Goal: Information Seeking & Learning: Learn about a topic

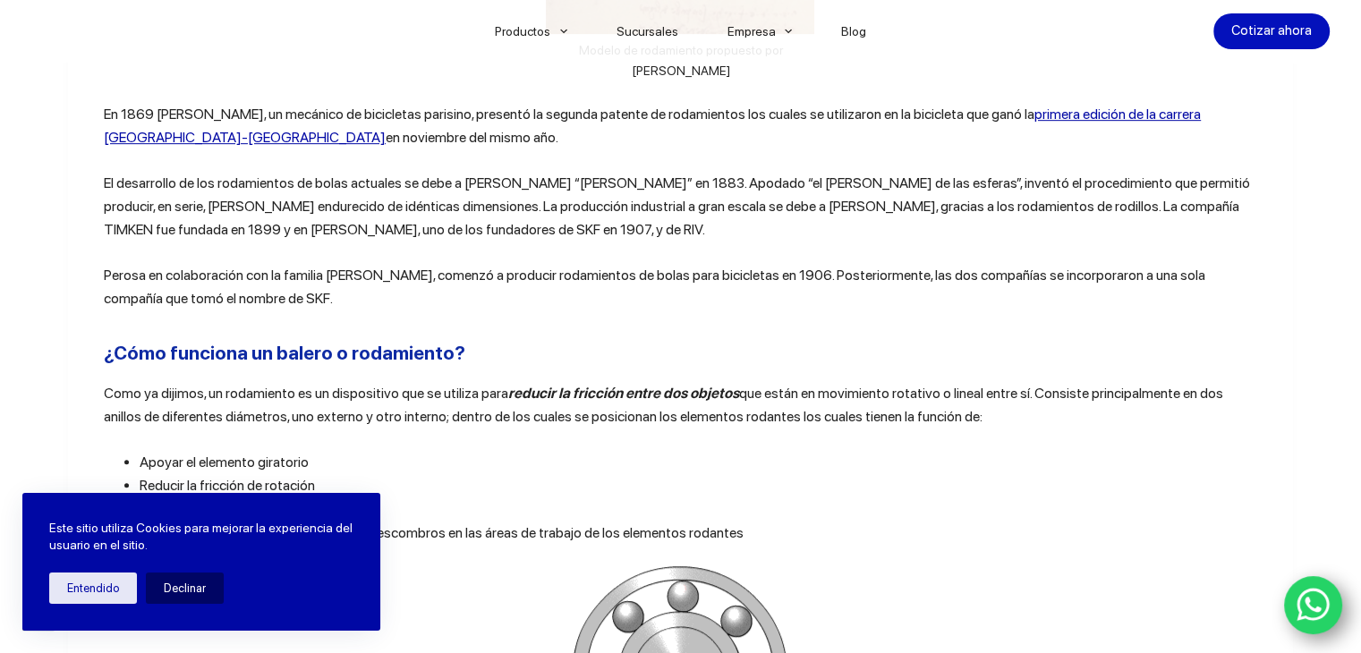
scroll to position [963, 0]
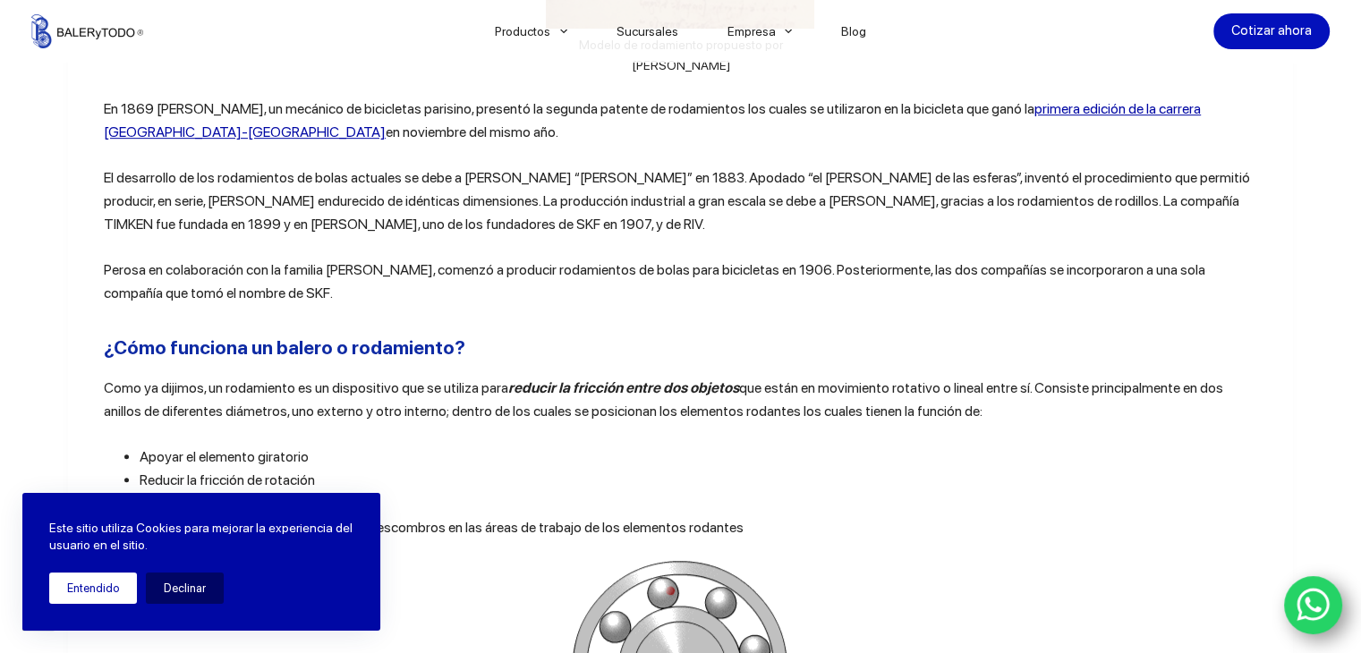
click at [99, 592] on button "Entendido" at bounding box center [93, 588] width 88 height 31
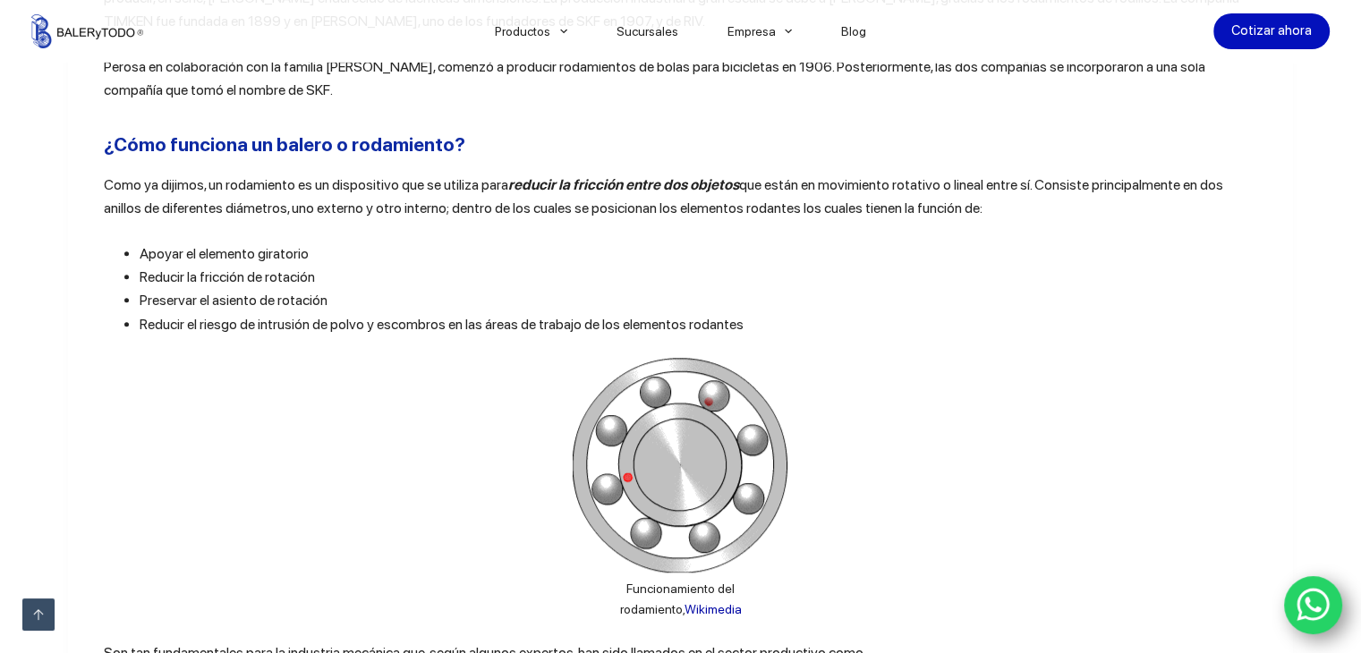
scroll to position [1165, 0]
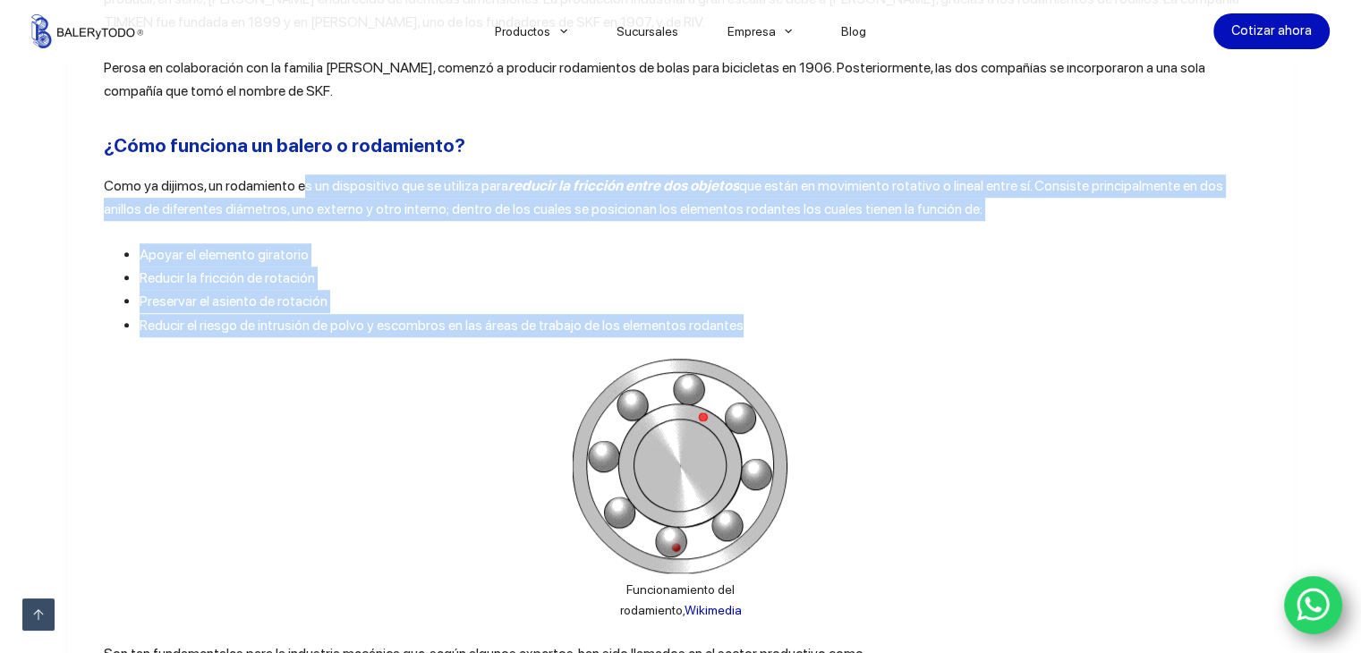
drag, startPoint x: 295, startPoint y: 182, endPoint x: 732, endPoint y: 319, distance: 458.0
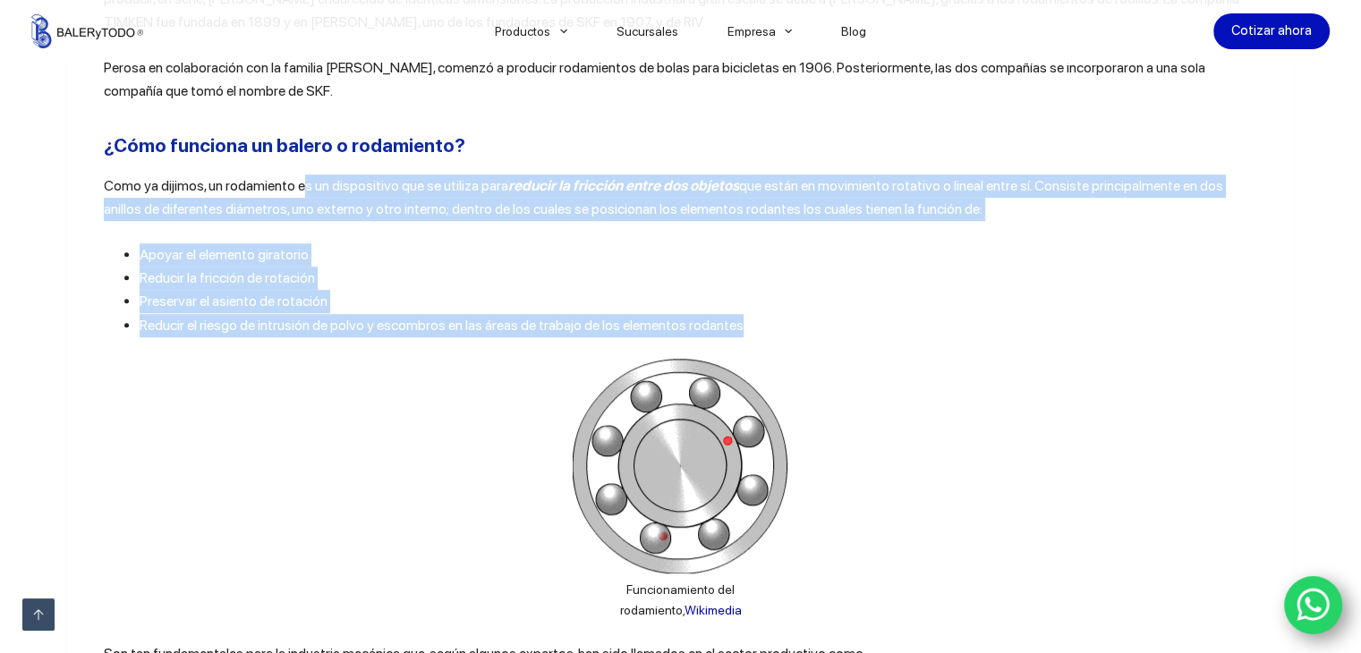
copy div "s un dispositivo que se utiliza para reducir la fricción entre dos objetos que …"
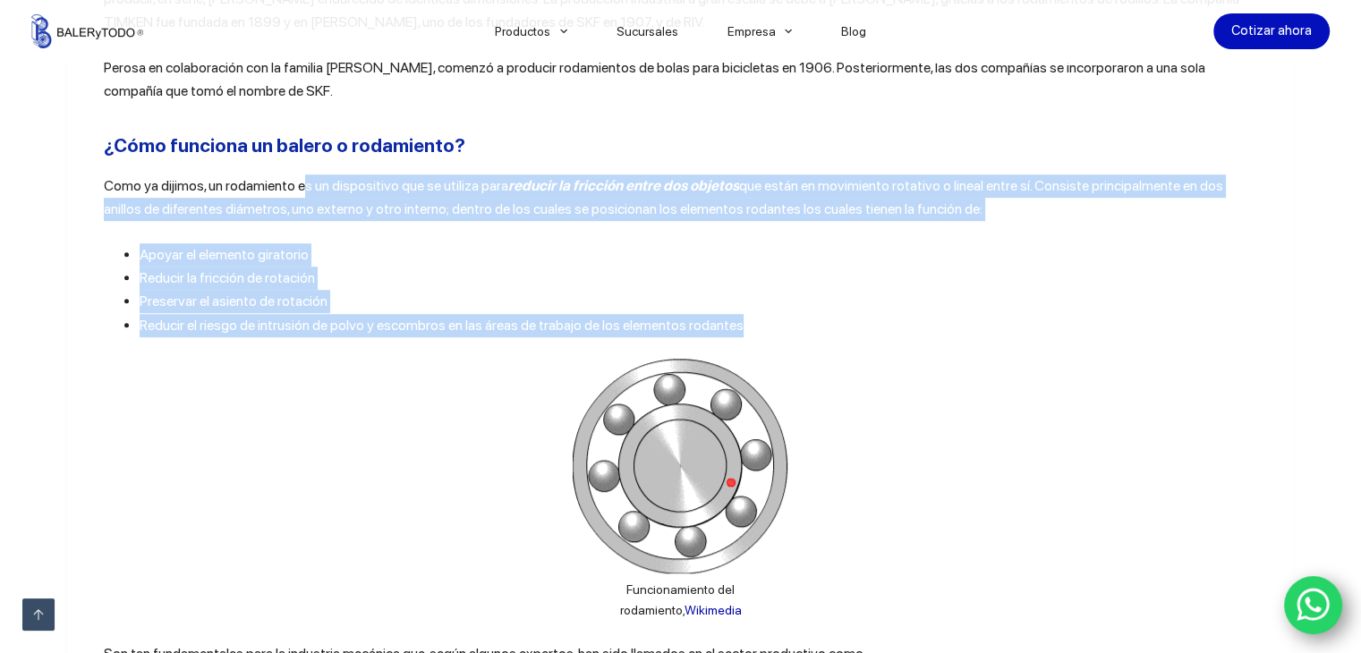
click at [630, 473] on img at bounding box center [680, 466] width 215 height 215
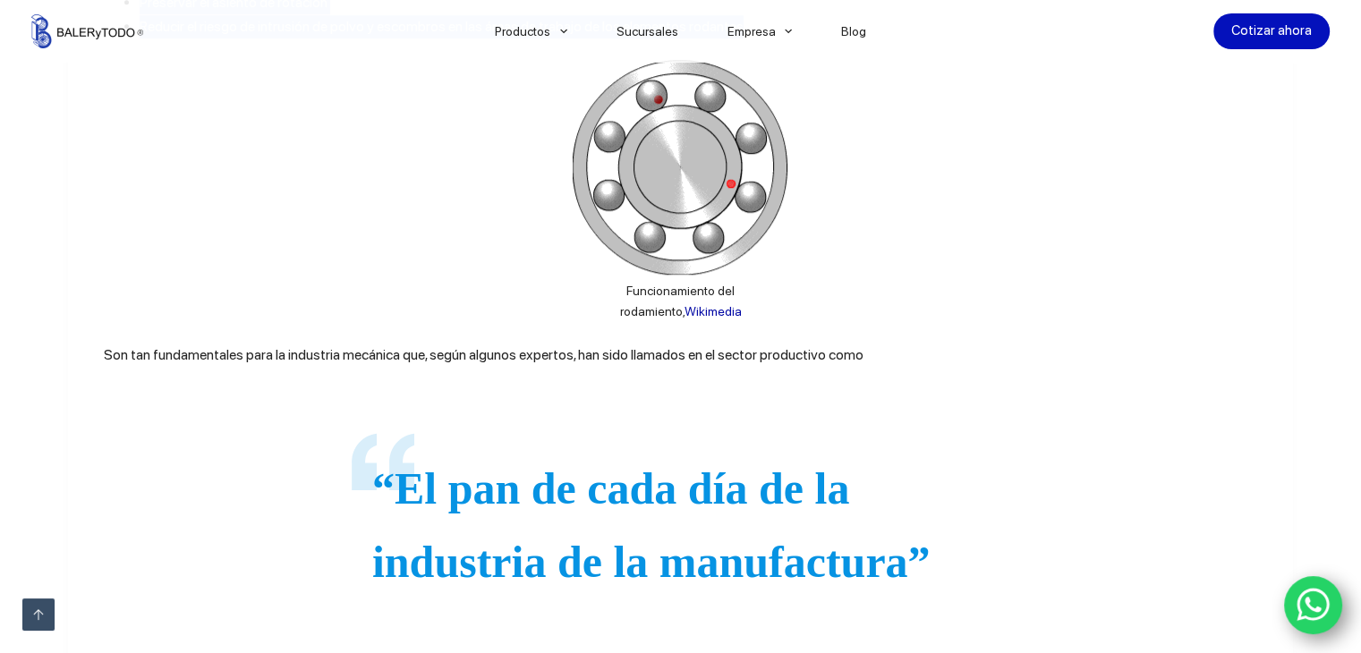
scroll to position [1466, 0]
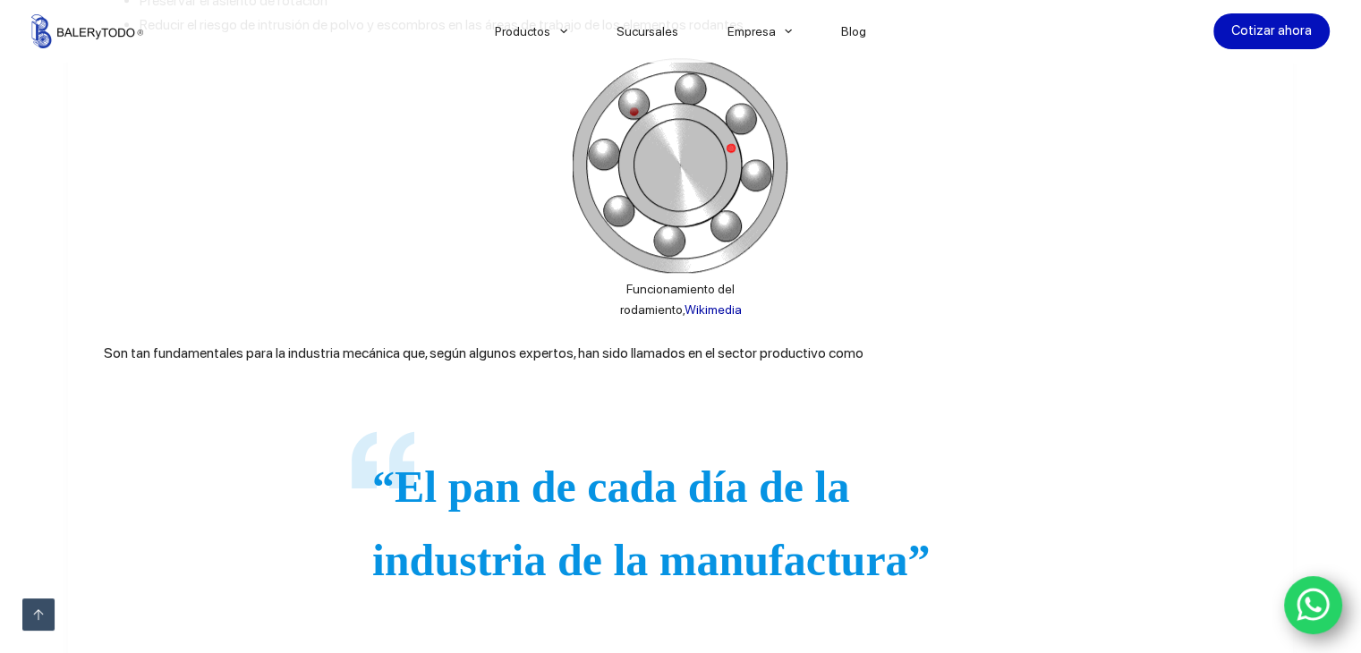
click at [284, 419] on figure "“El pan de cada día de la industria de la manufactura”" at bounding box center [681, 524] width 1154 height 273
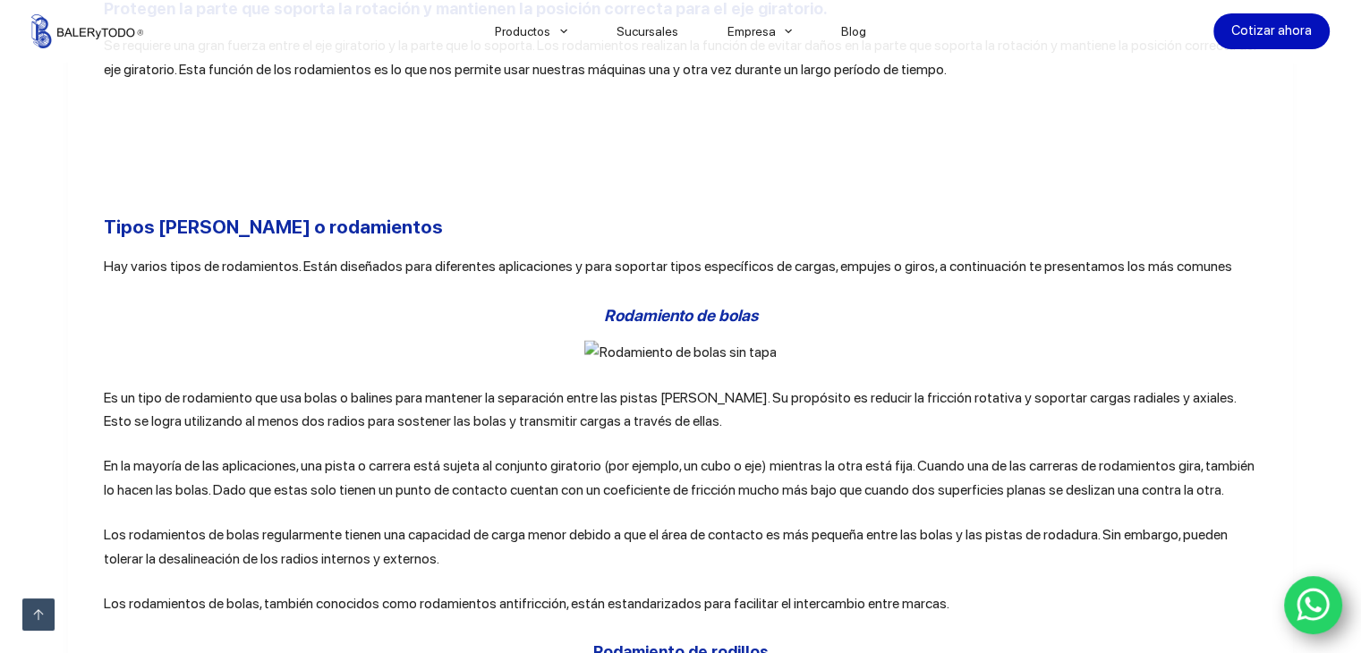
scroll to position [3453, 0]
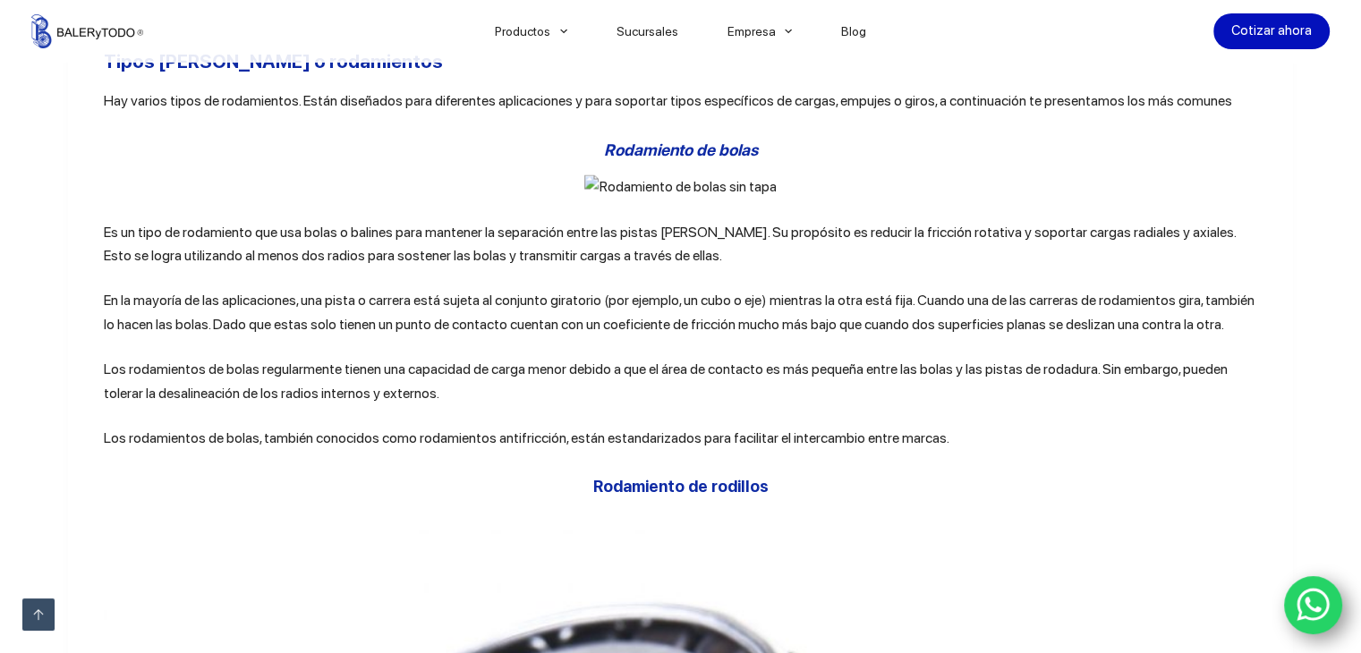
click at [662, 199] on img at bounding box center [680, 186] width 192 height 23
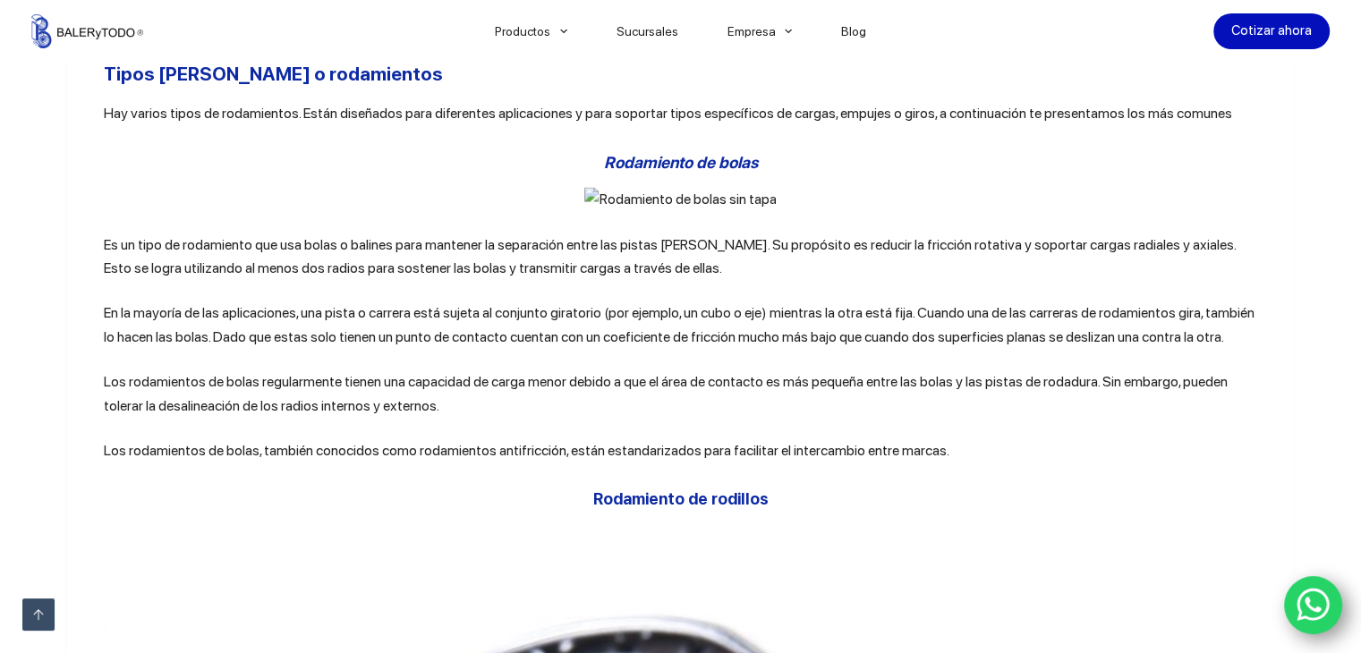
scroll to position [3599, 0]
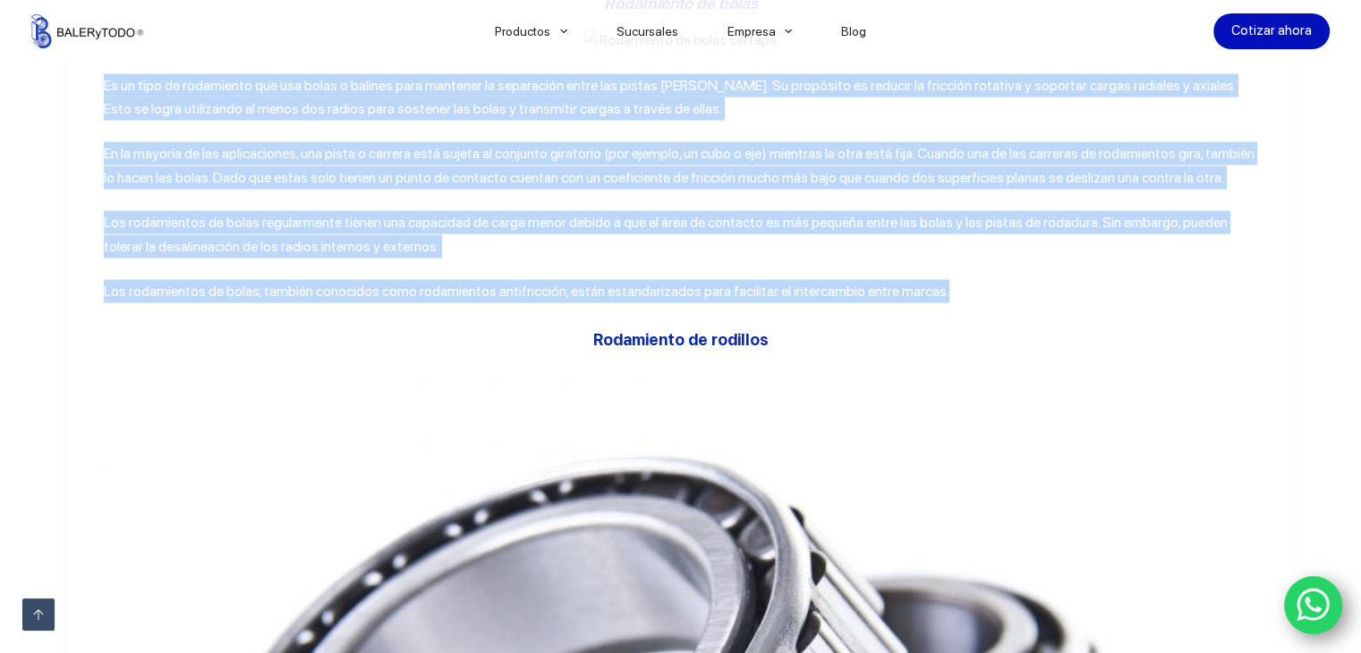
drag, startPoint x: 96, startPoint y: 160, endPoint x: 929, endPoint y: 364, distance: 857.8
copy div "Lo ip dolo si ametconsec adi eli seddo e tempori utla etdolore ma aliquaenim ad…"
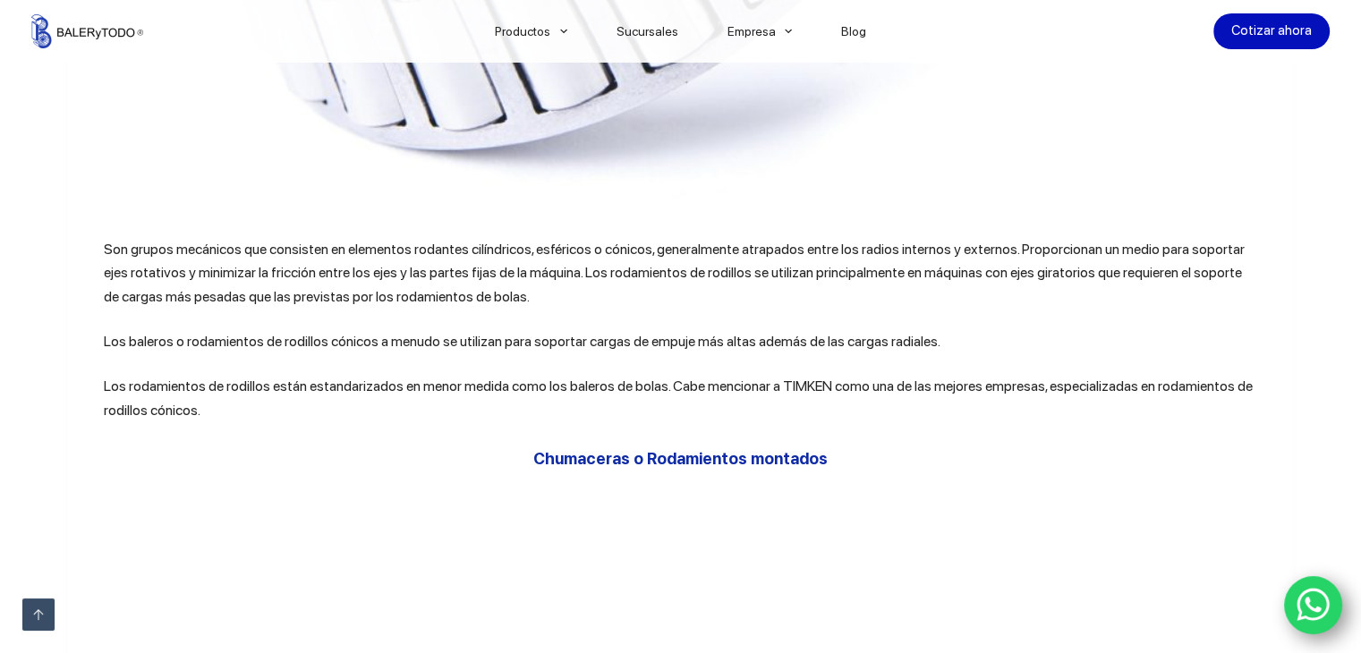
scroll to position [4514, 0]
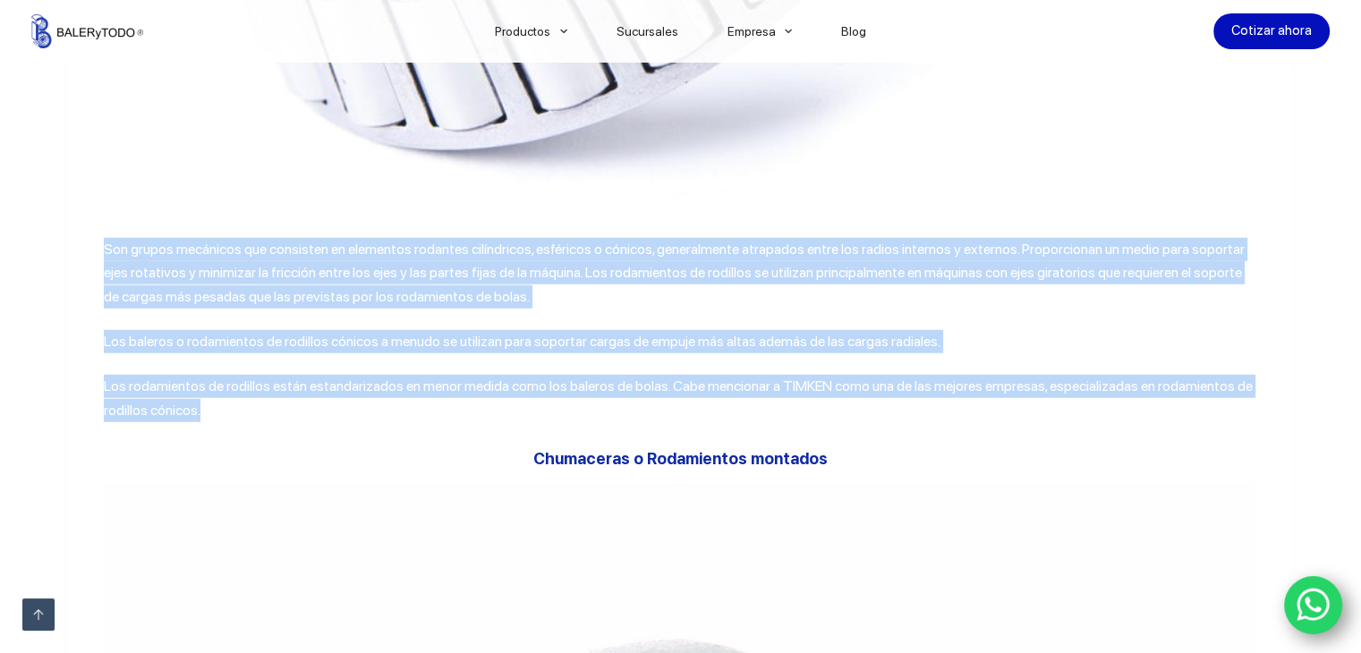
drag, startPoint x: 98, startPoint y: 336, endPoint x: 209, endPoint y: 497, distance: 195.6
copy div "Son grupos mecánicos que consisten en elementos rodantes cilíndricos, esféricos…"
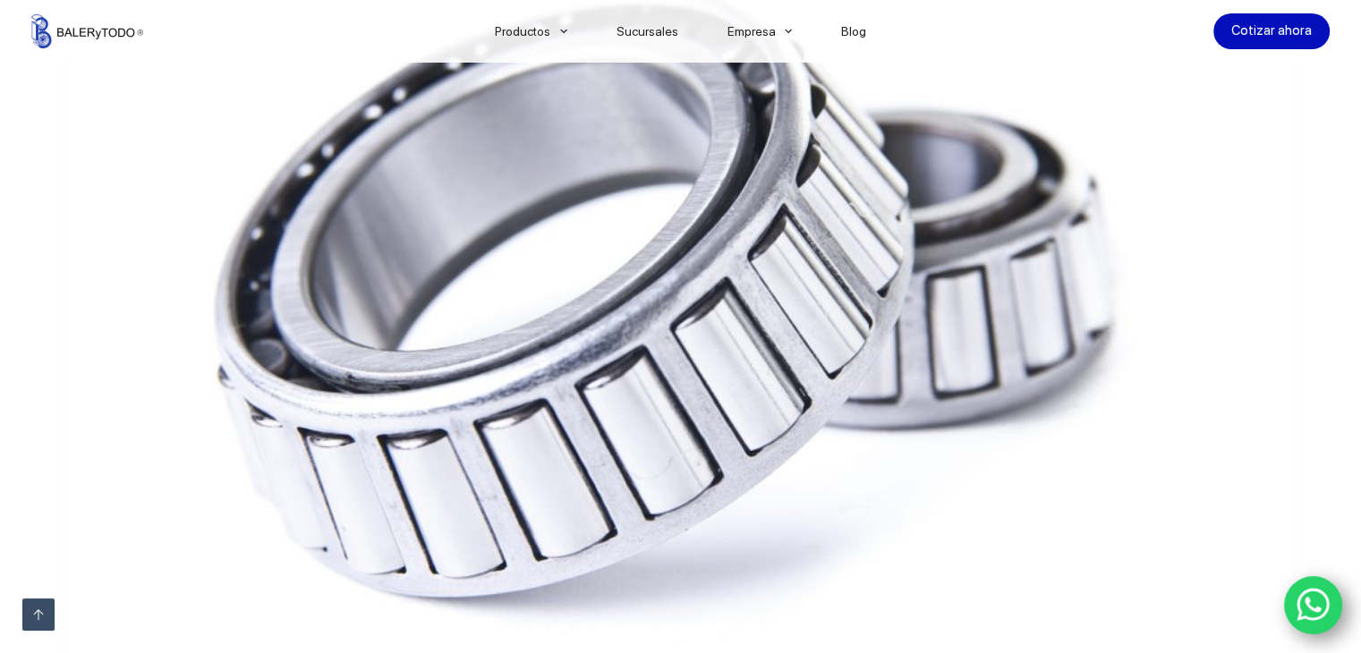
scroll to position [4088, 0]
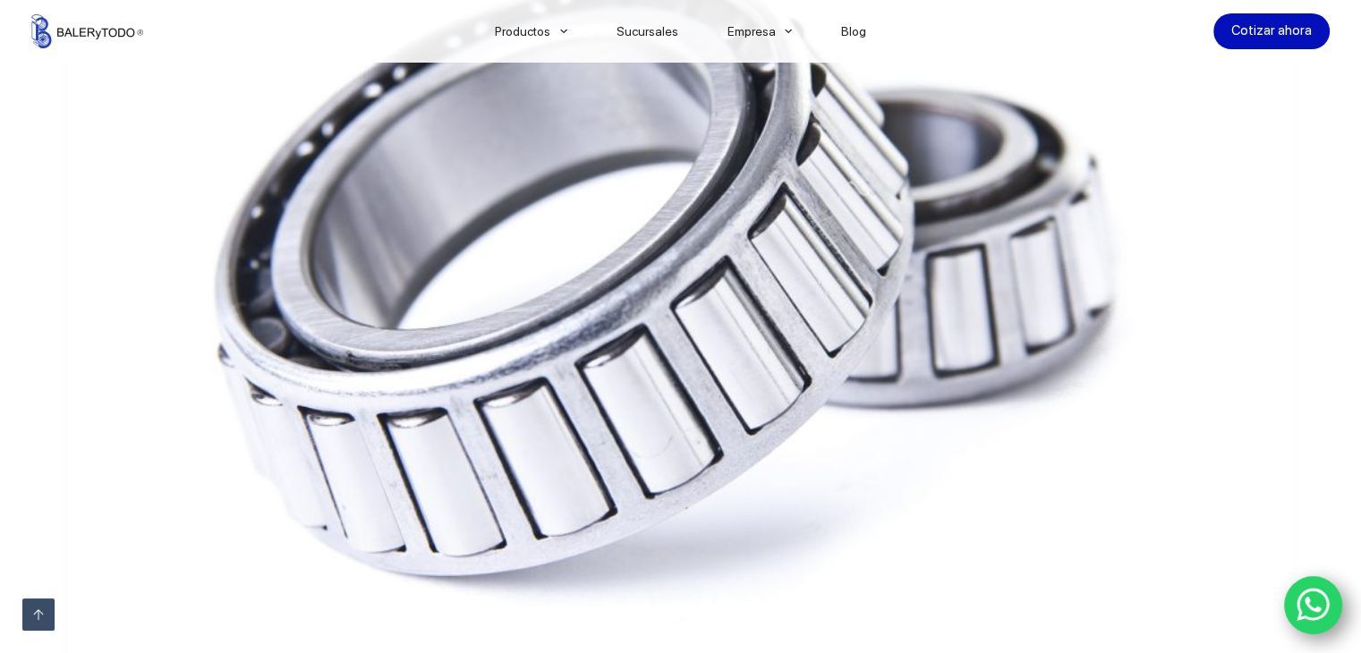
click at [626, 297] on img at bounding box center [681, 259] width 1154 height 765
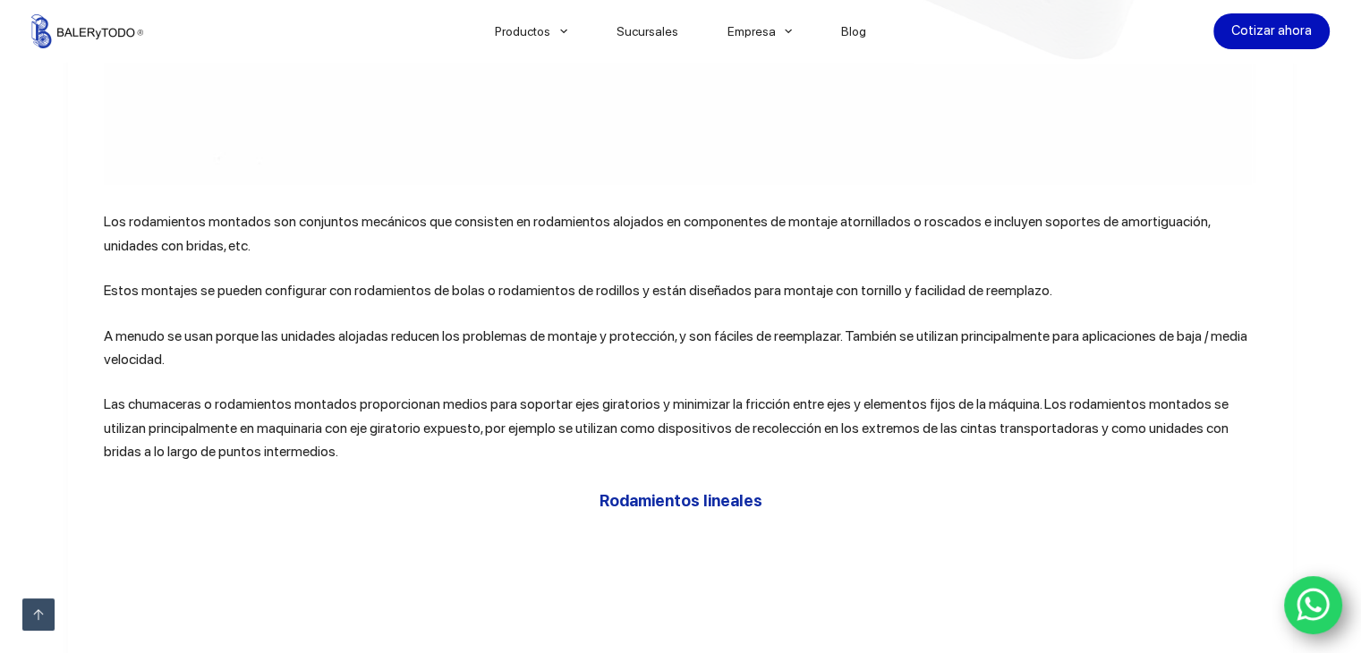
scroll to position [5980, 0]
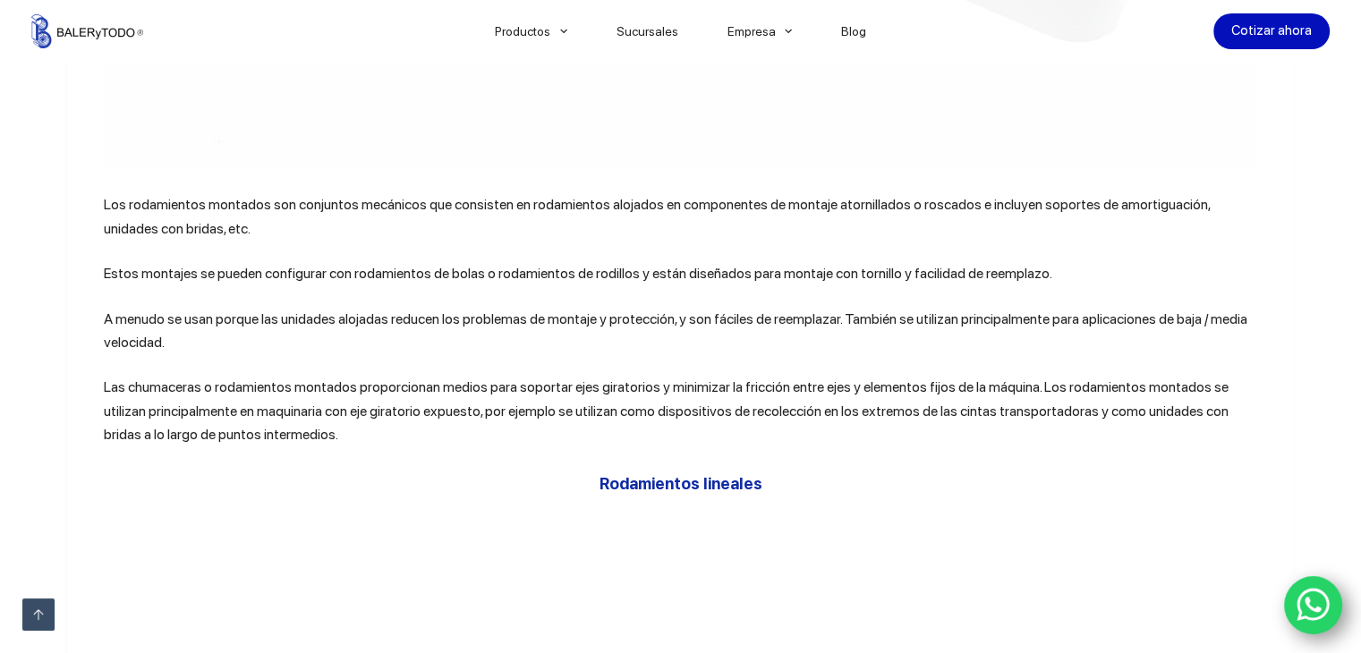
drag, startPoint x: 99, startPoint y: 301, endPoint x: 279, endPoint y: 531, distance: 292.0
click at [279, 531] on div "¿Cómo nació el rodamiento? La primera patente real de un rodamiento de bolas, l…" at bounding box center [681, 76] width 1154 height 10764
copy div "Los rodamientos montados son conjuntos mecánicos que consisten en rodamientos a…"
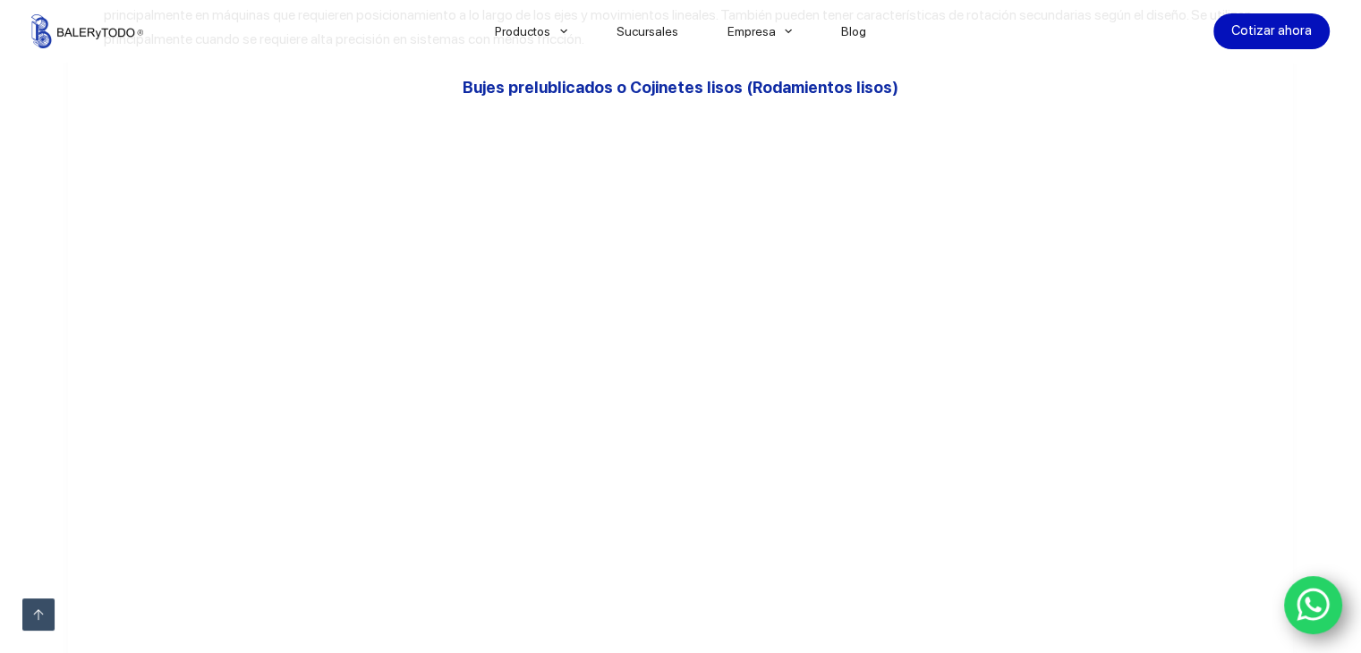
scroll to position [7467, 0]
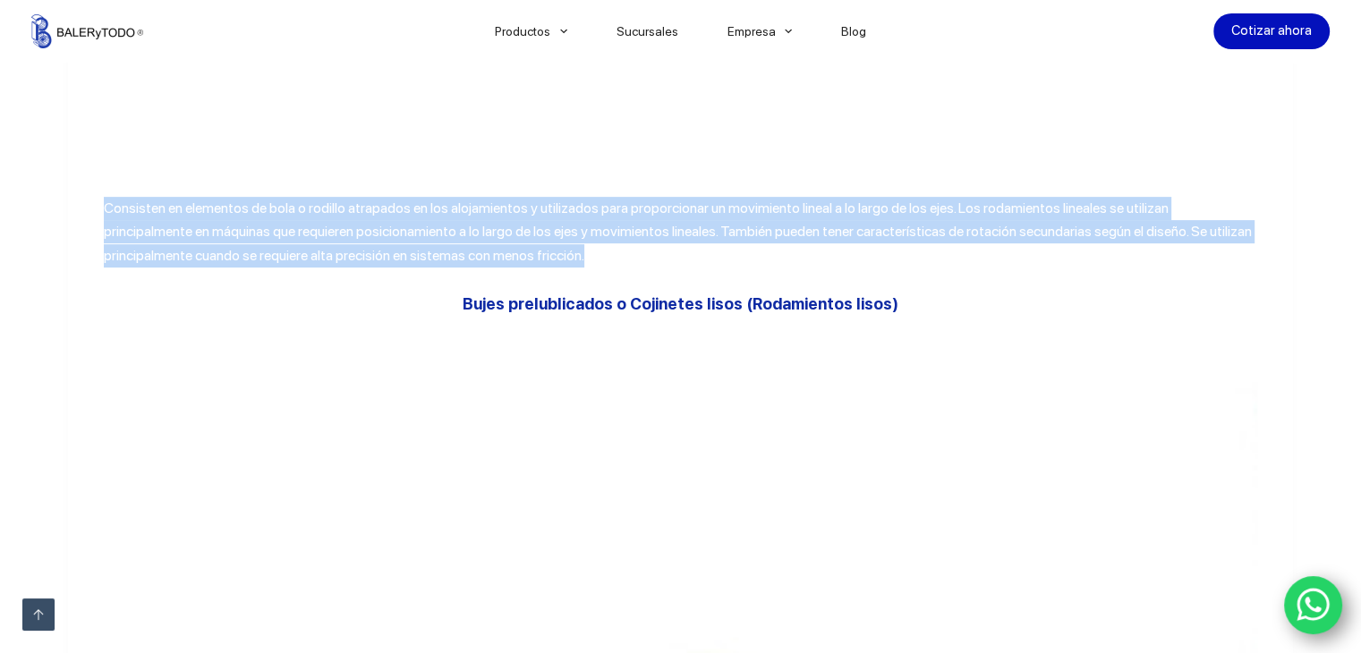
drag, startPoint x: 100, startPoint y: 319, endPoint x: 544, endPoint y: 361, distance: 445.9
click at [544, 268] on p "Consisten en elementos de bola o rodillo atrapados en los alojamientos y utiliz…" at bounding box center [681, 232] width 1154 height 71
copy p "Consisten en elementos de bola o rodillo atrapados en los alojamientos y utiliz…"
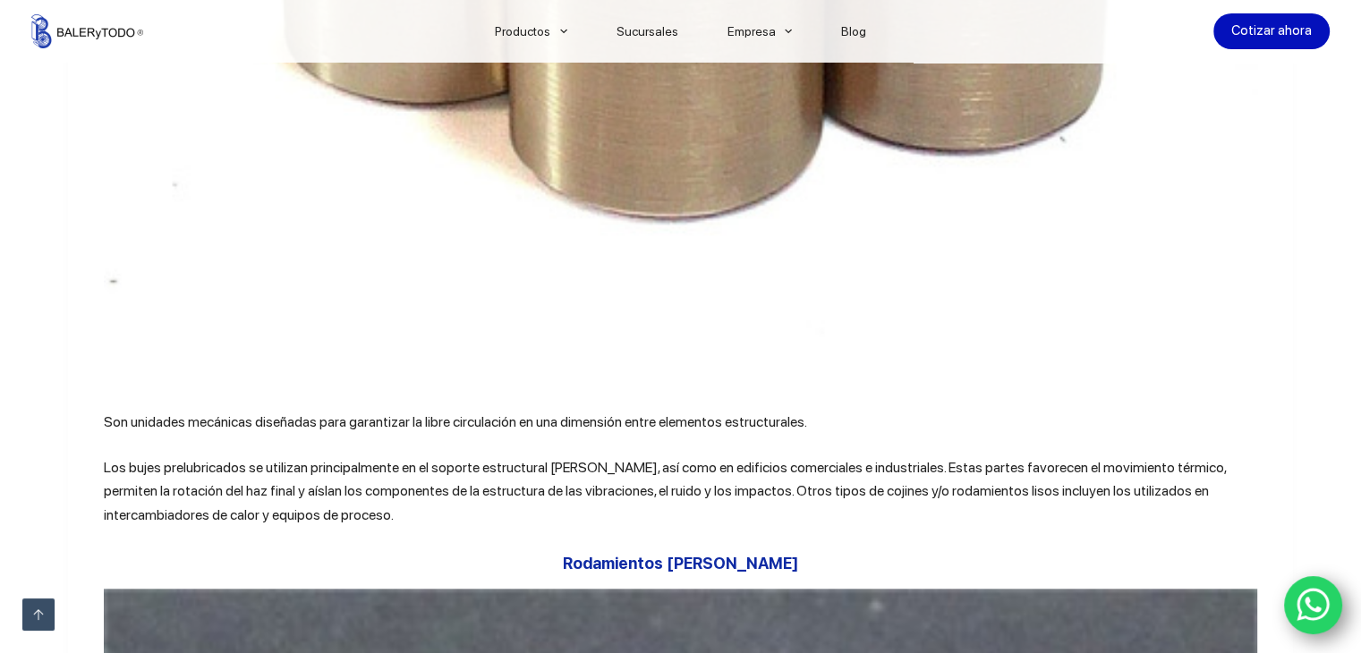
scroll to position [8847, 0]
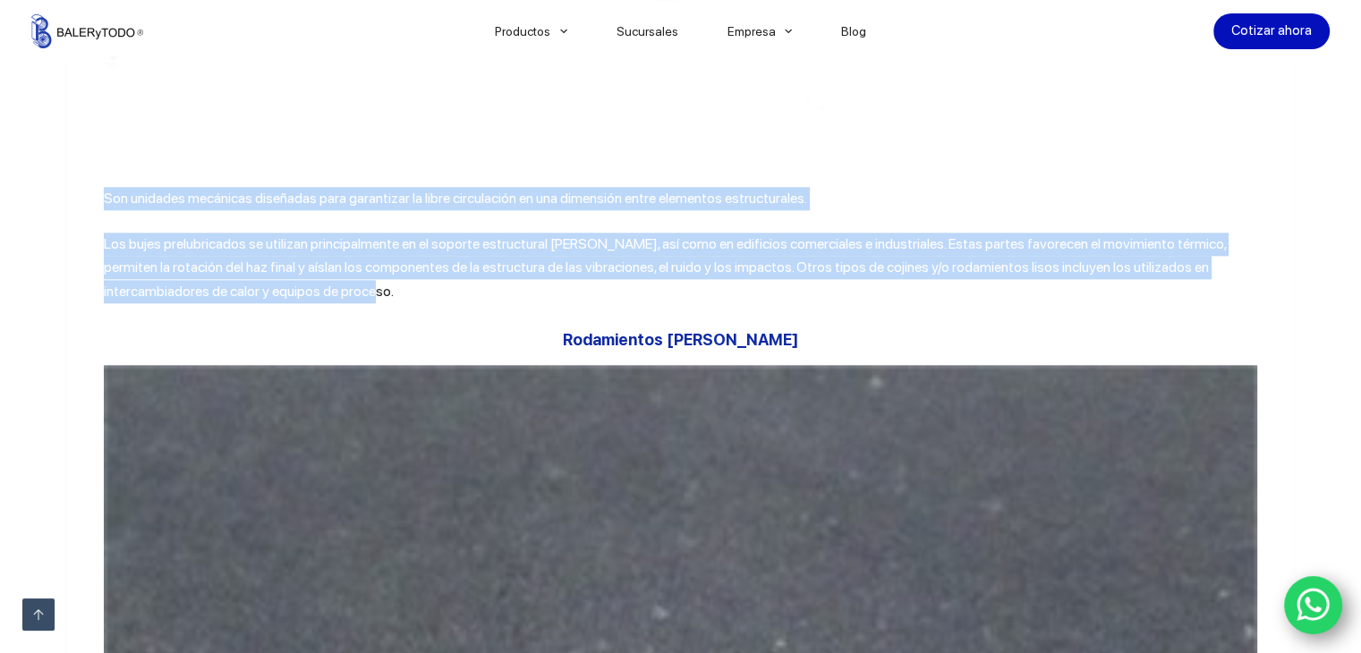
drag, startPoint x: 98, startPoint y: 317, endPoint x: 267, endPoint y: 408, distance: 191.4
copy div "Son unidades mecánicas diseñadas para garantizar la libre circulación en una di…"
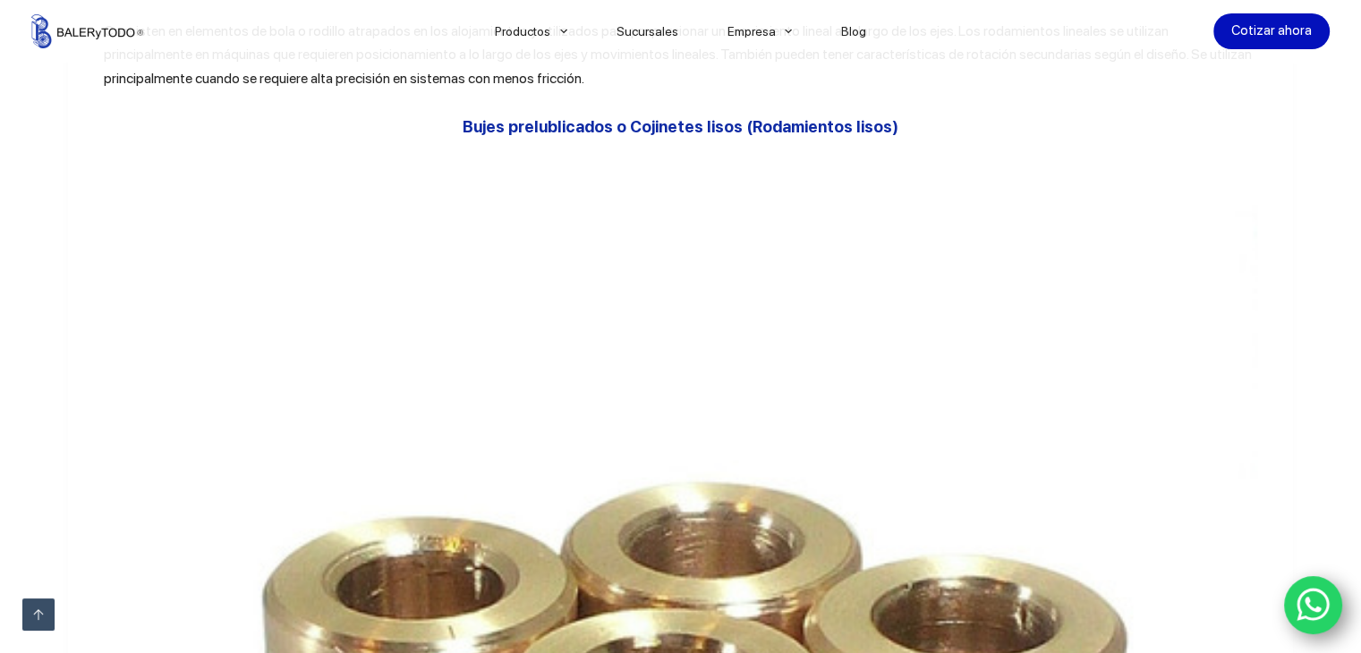
scroll to position [7643, 0]
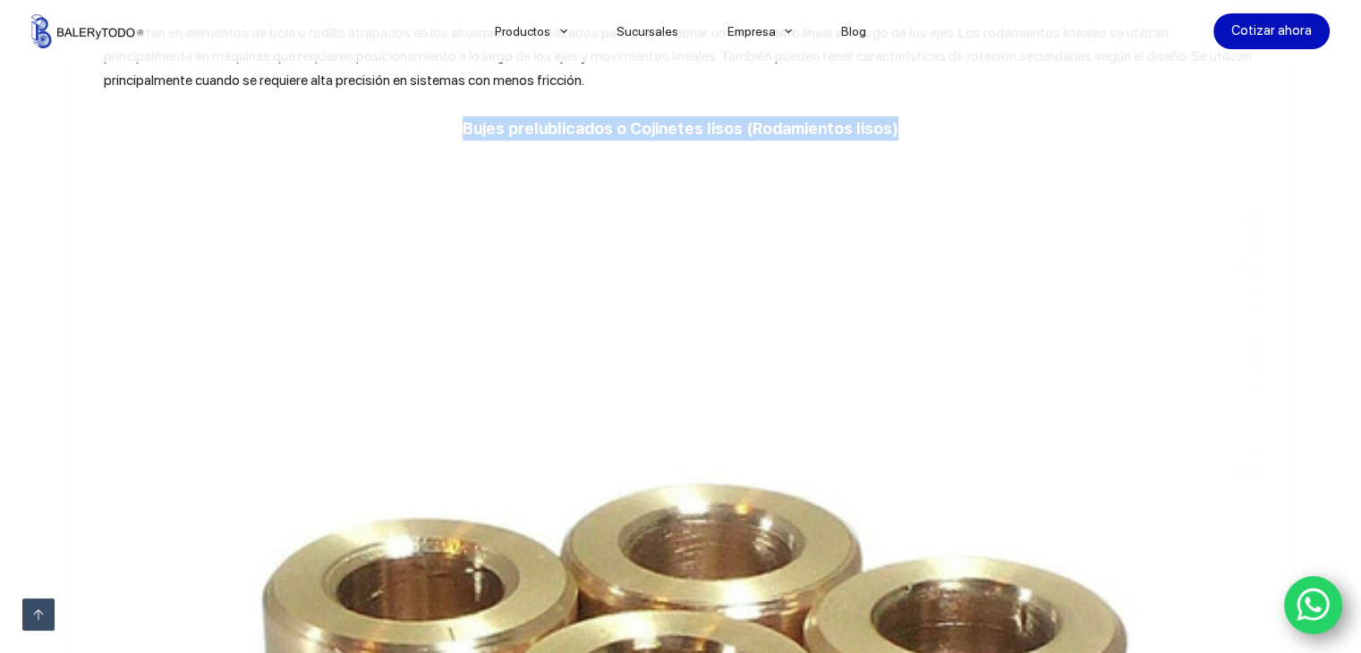
drag, startPoint x: 473, startPoint y: 243, endPoint x: 920, endPoint y: 217, distance: 447.4
copy h3 "Bujes prelublicados o Cojinetes lisos (Rodamientos lisos)"
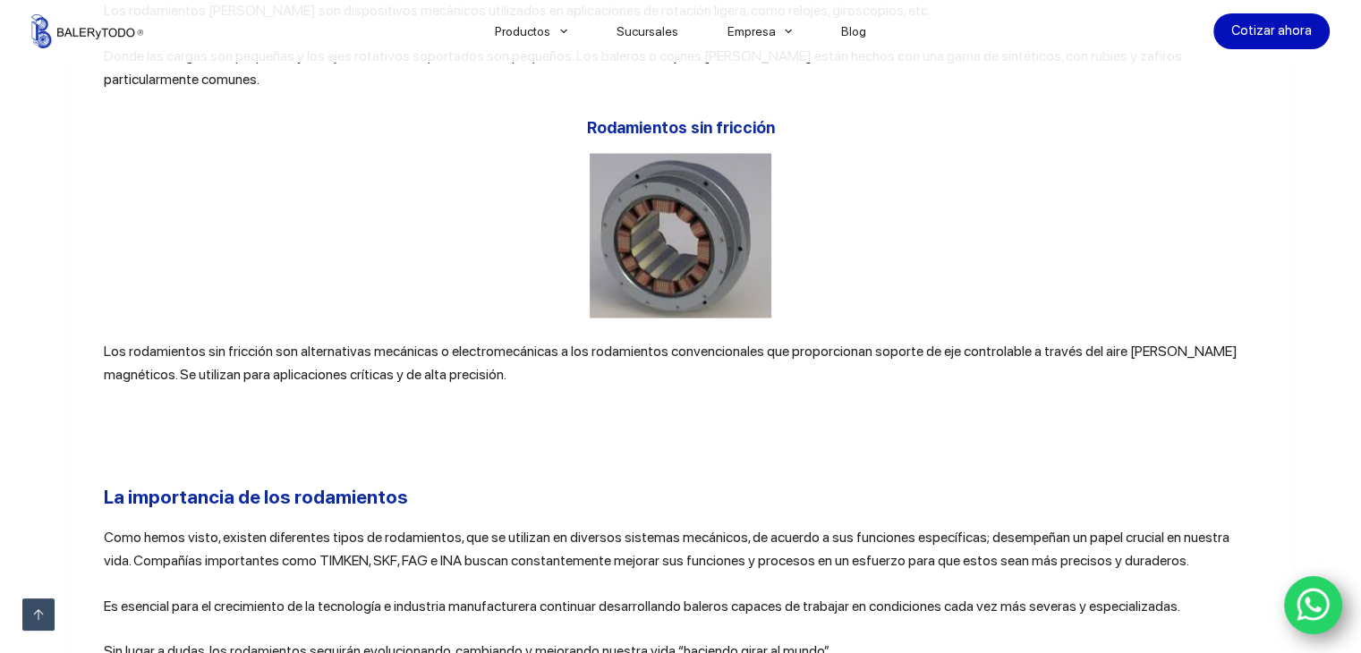
scroll to position [10390, 0]
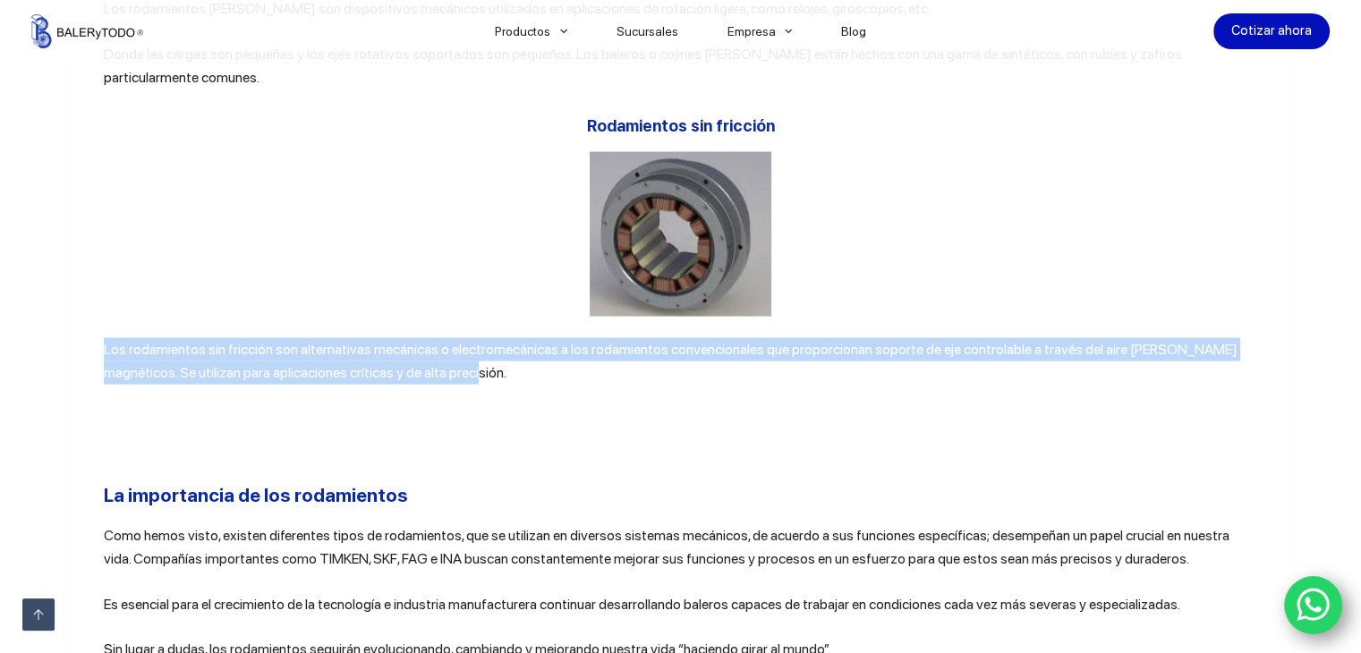
drag, startPoint x: 100, startPoint y: 464, endPoint x: 456, endPoint y: 482, distance: 355.7
click at [456, 386] on p "Los rodamientos sin fricción son alternativas mecánicas o electromecánicas a lo…" at bounding box center [681, 361] width 1154 height 47
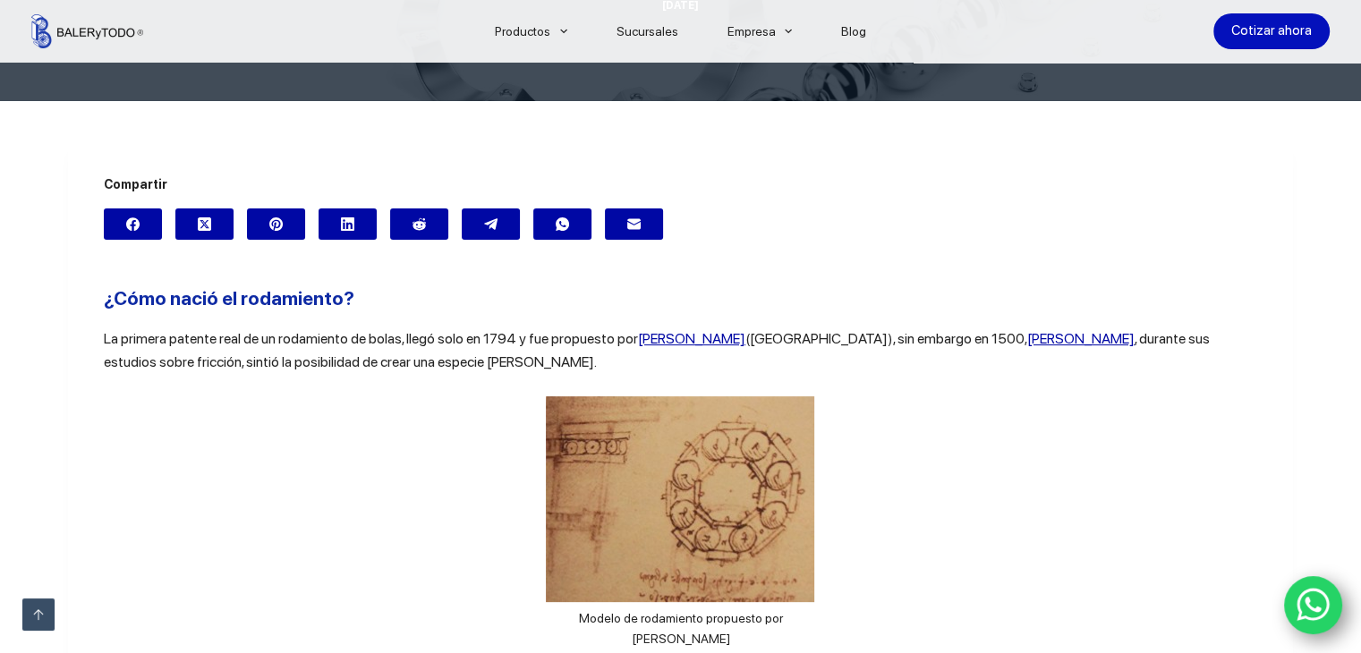
scroll to position [0, 0]
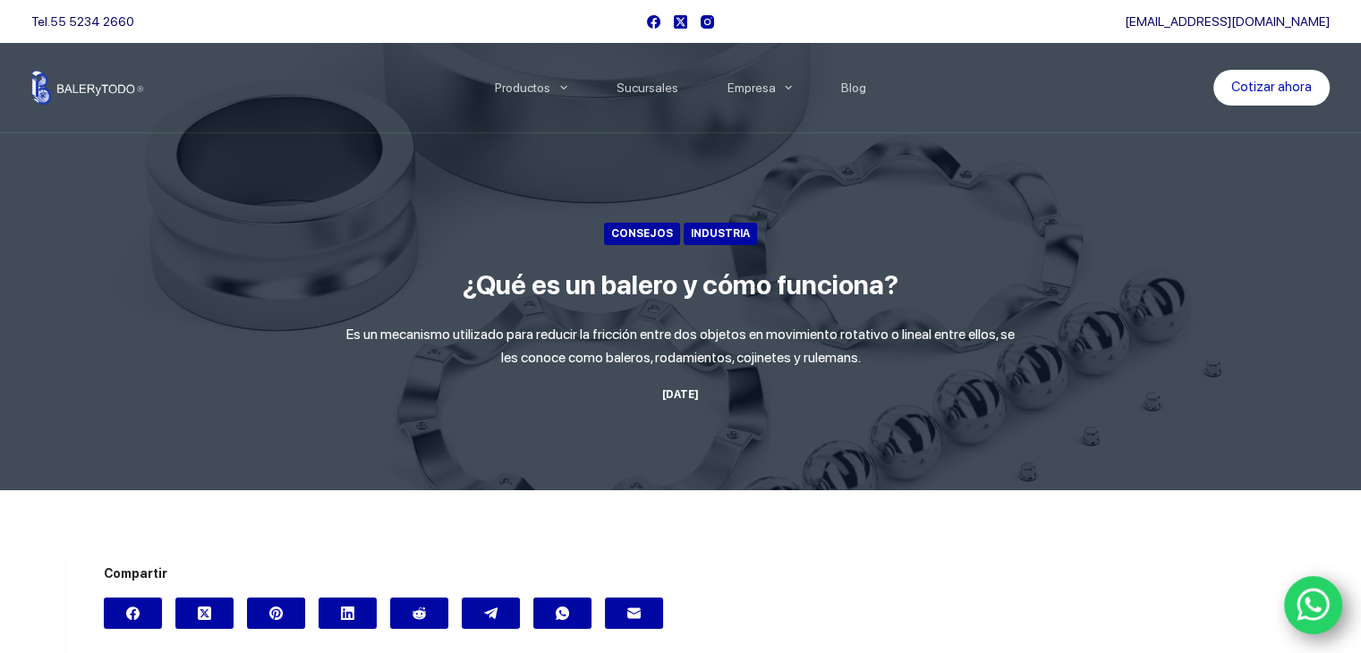
click at [419, 30] on div "Tel. [PHONE_NUMBER]" at bounding box center [334, 21] width 607 height 43
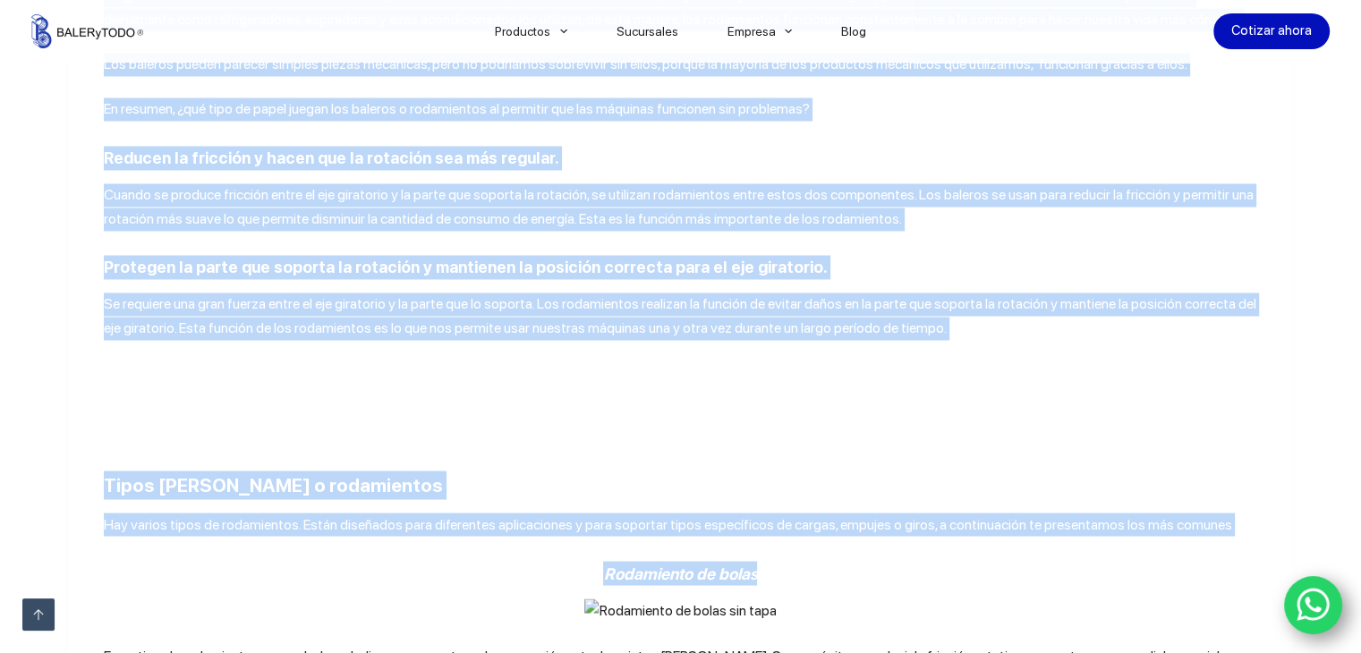
scroll to position [3044, 0]
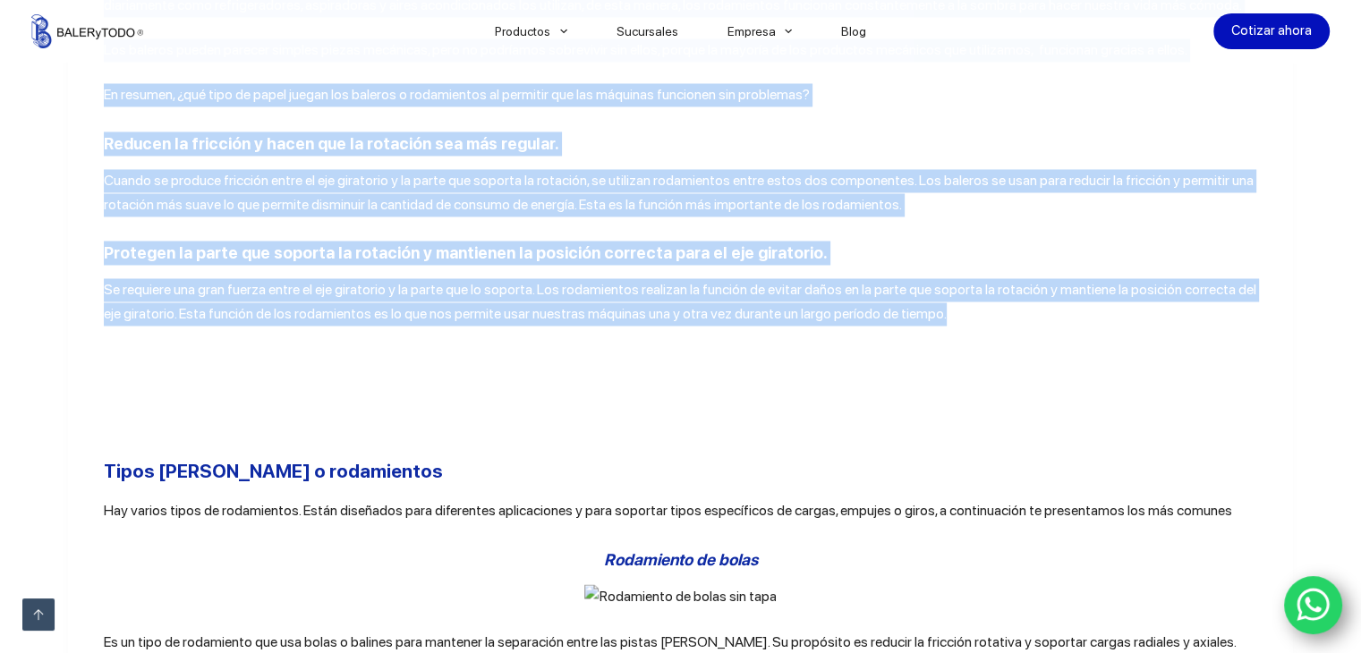
drag, startPoint x: 99, startPoint y: 150, endPoint x: 933, endPoint y: 381, distance: 865.4
copy div "Lor ipsumdo sit ametconsec ad eli sedd eiusmodt in utlabore e doloremagnaa enim…"
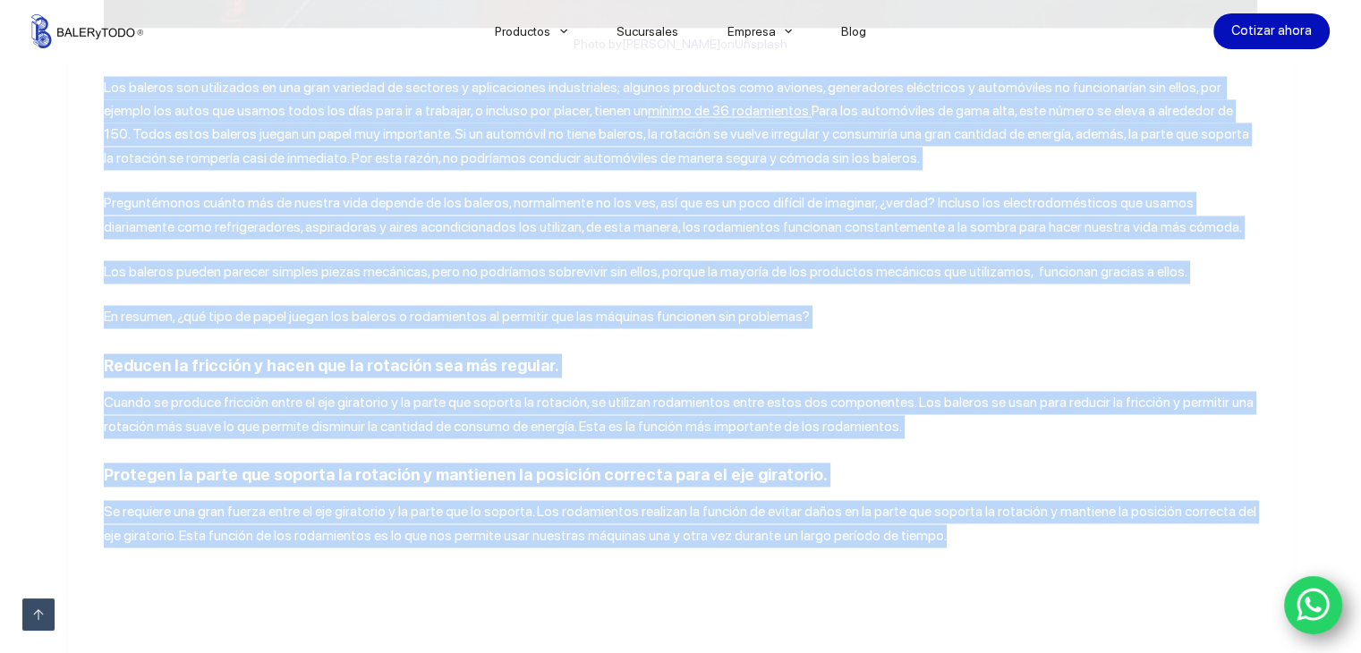
scroll to position [2823, 0]
